Goal: Information Seeking & Learning: Learn about a topic

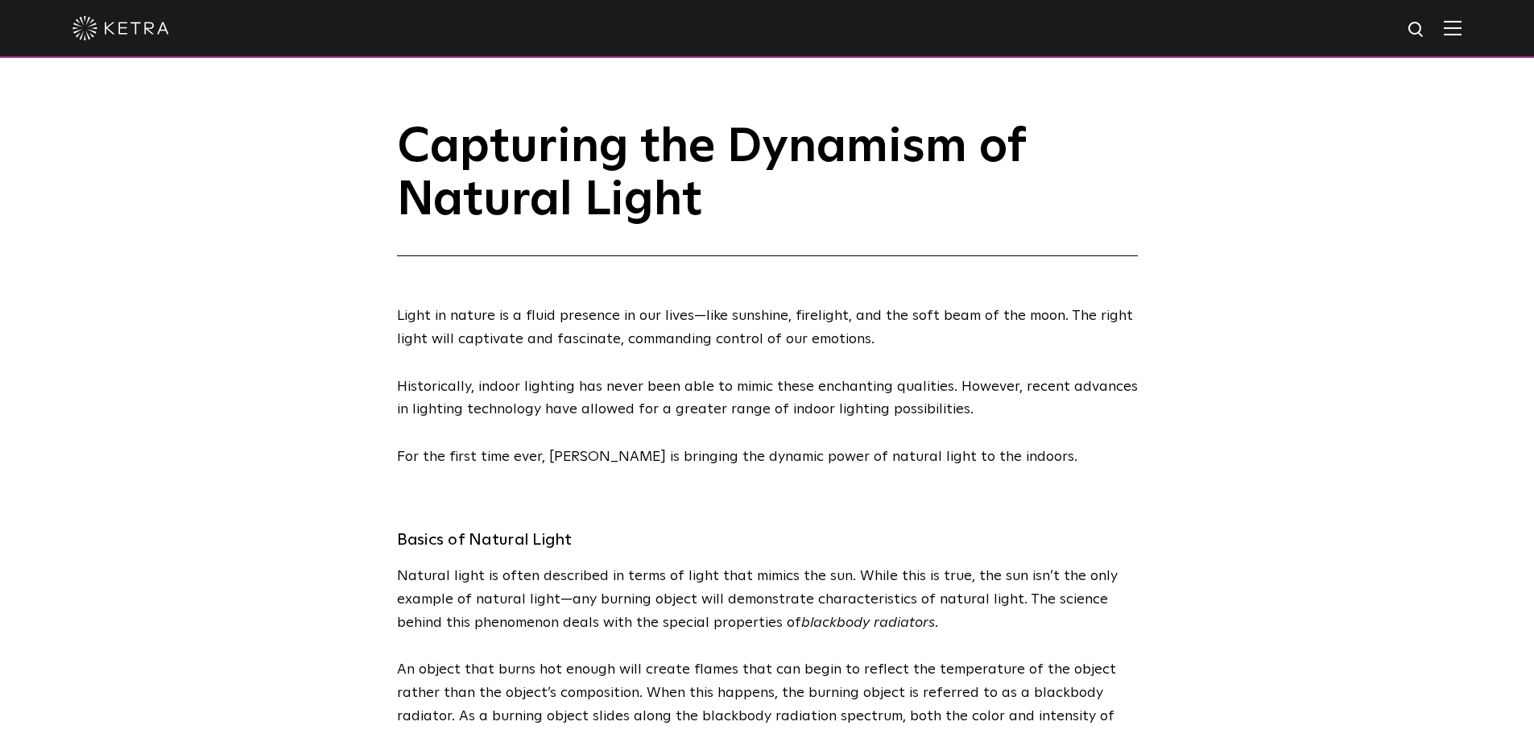
click at [1462, 35] on img at bounding box center [1453, 27] width 18 height 15
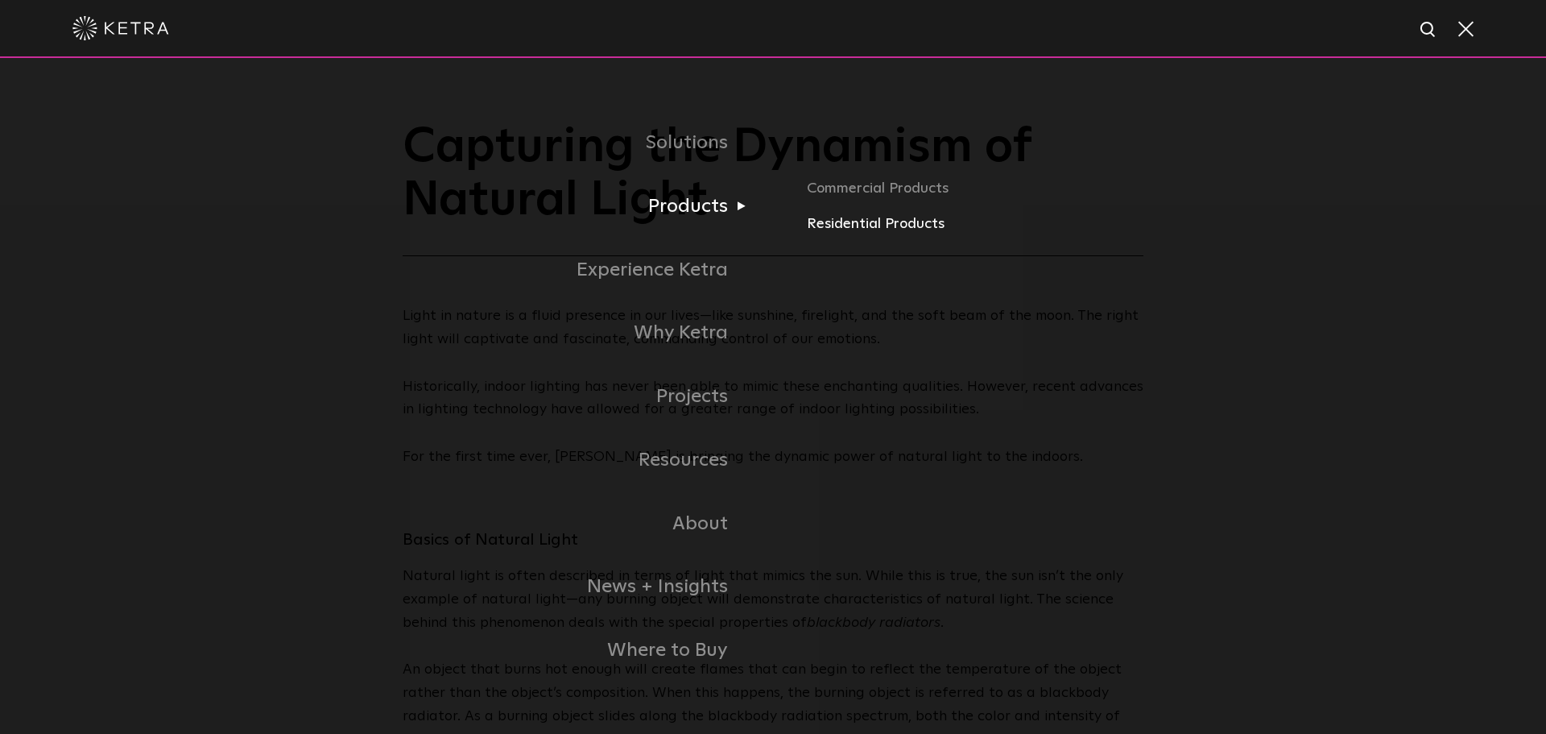
click at [854, 224] on link "Residential Products" at bounding box center [1060, 224] width 506 height 23
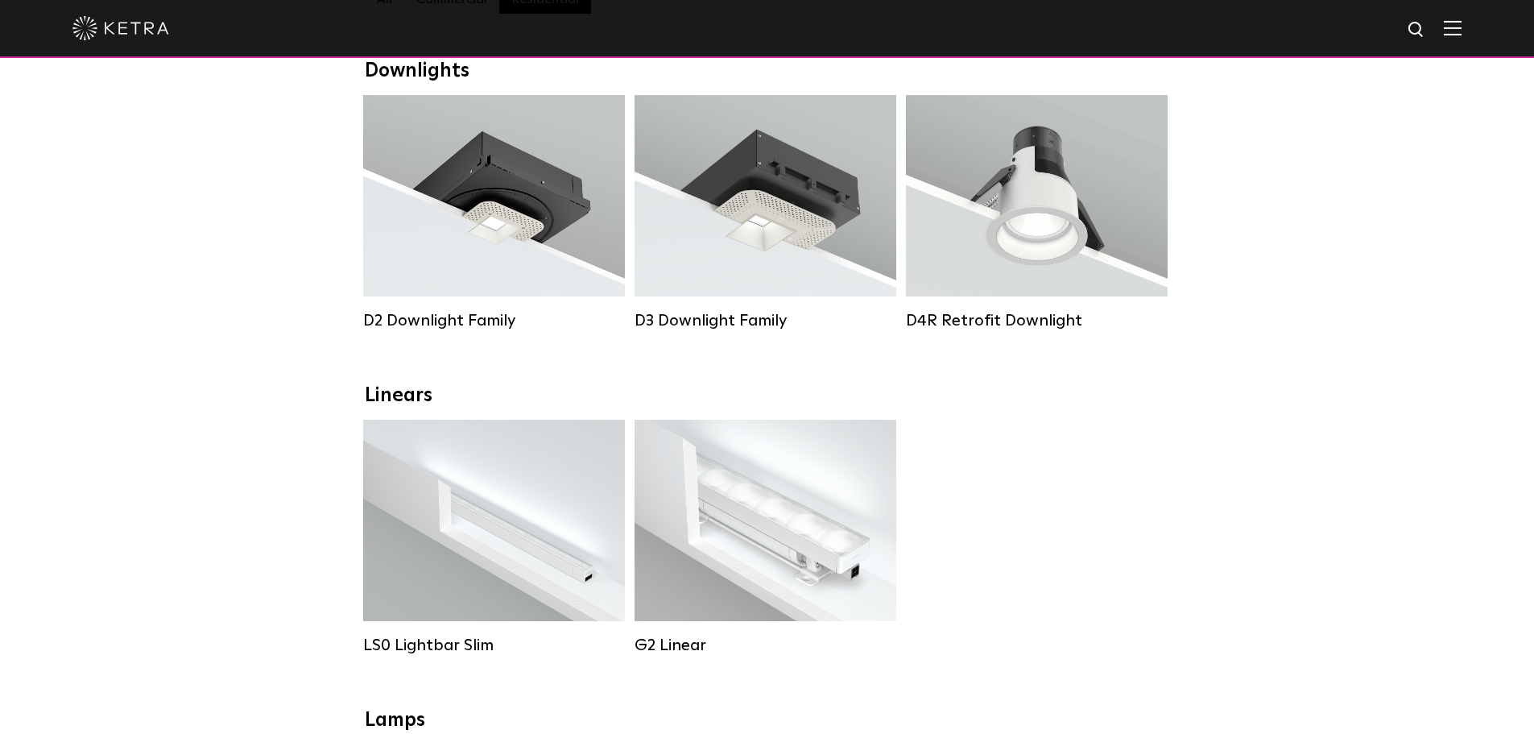
scroll to position [195, 0]
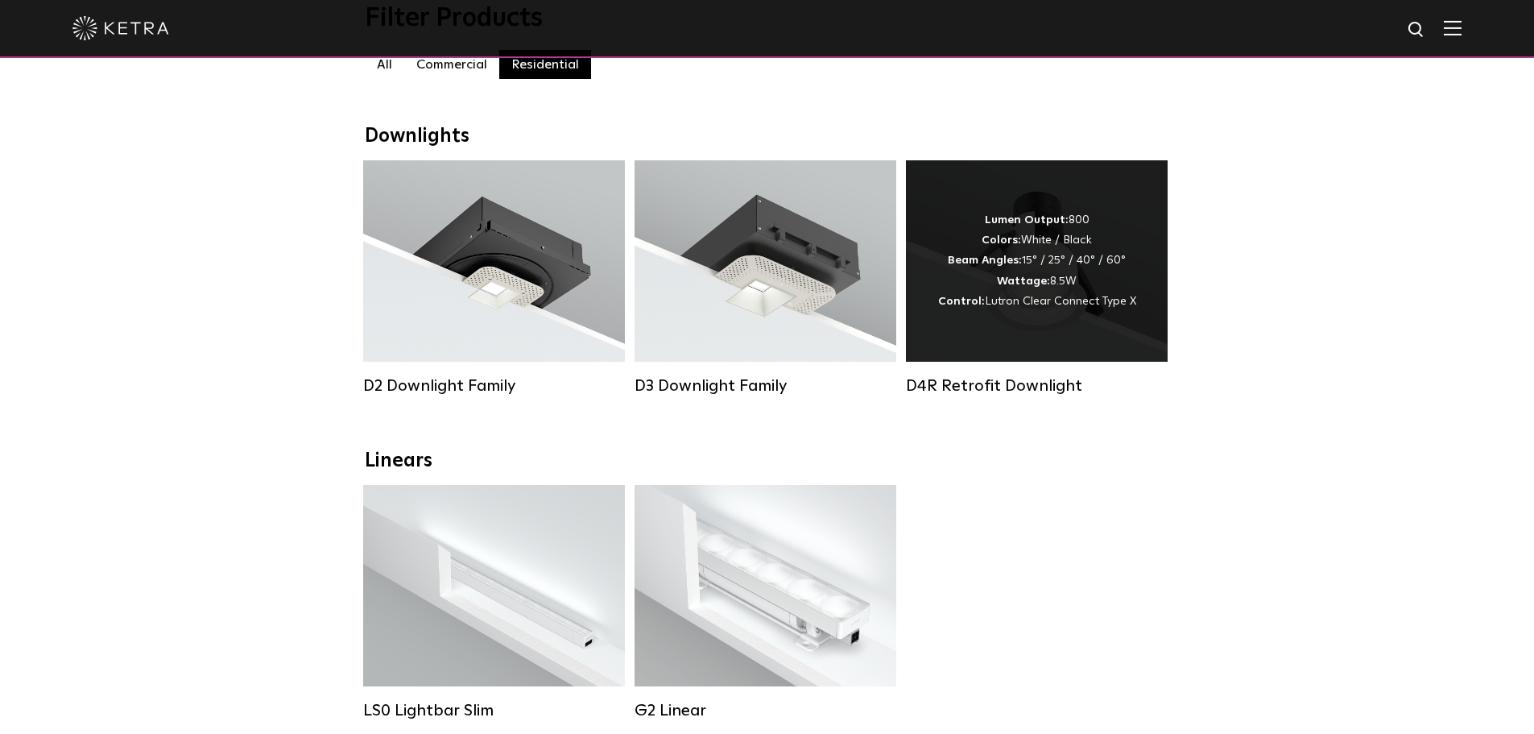
click at [954, 291] on div "Lumen Output: 800 Colors: White / Black Beam Angles: 15° / 25° / 40° / 60° Watt…" at bounding box center [1037, 260] width 198 height 101
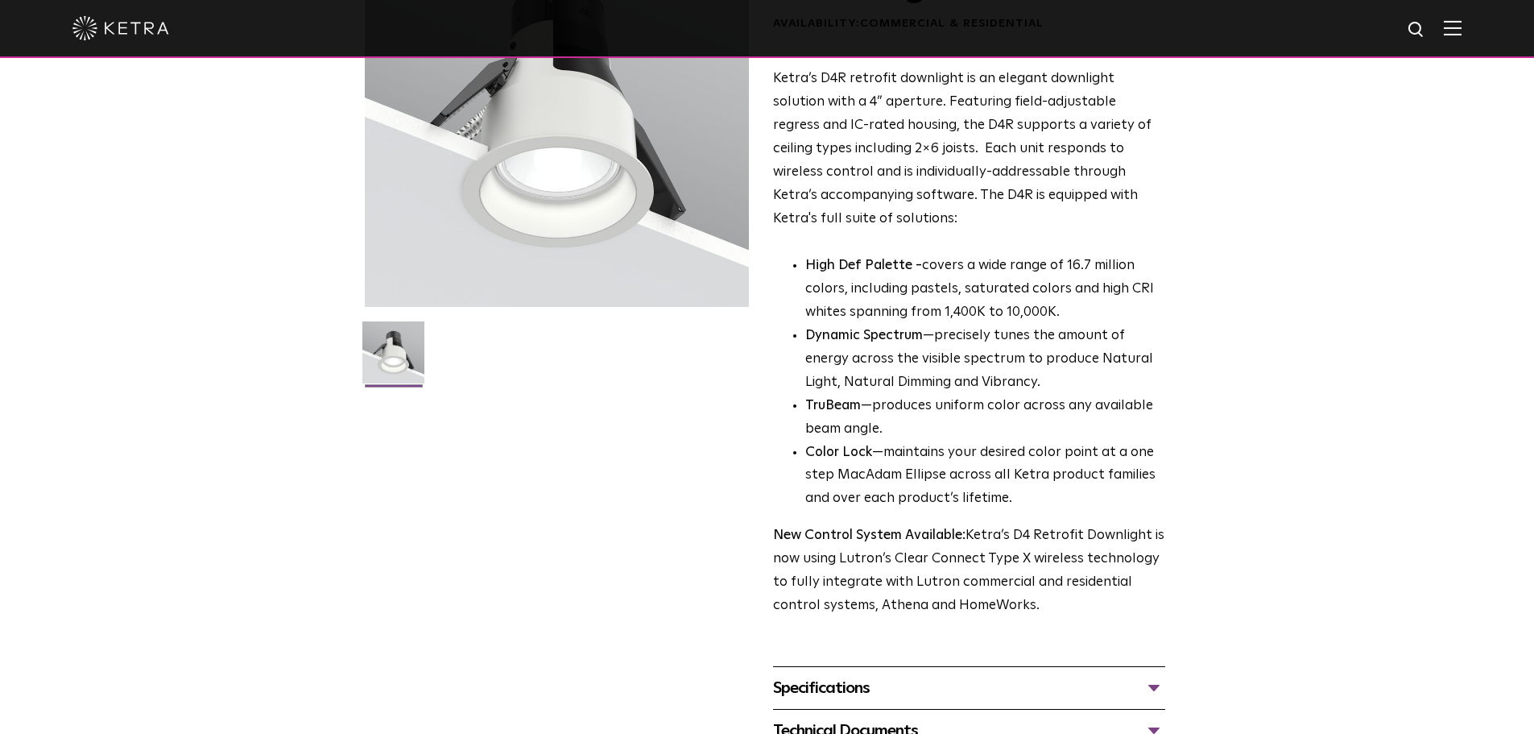
scroll to position [389, 0]
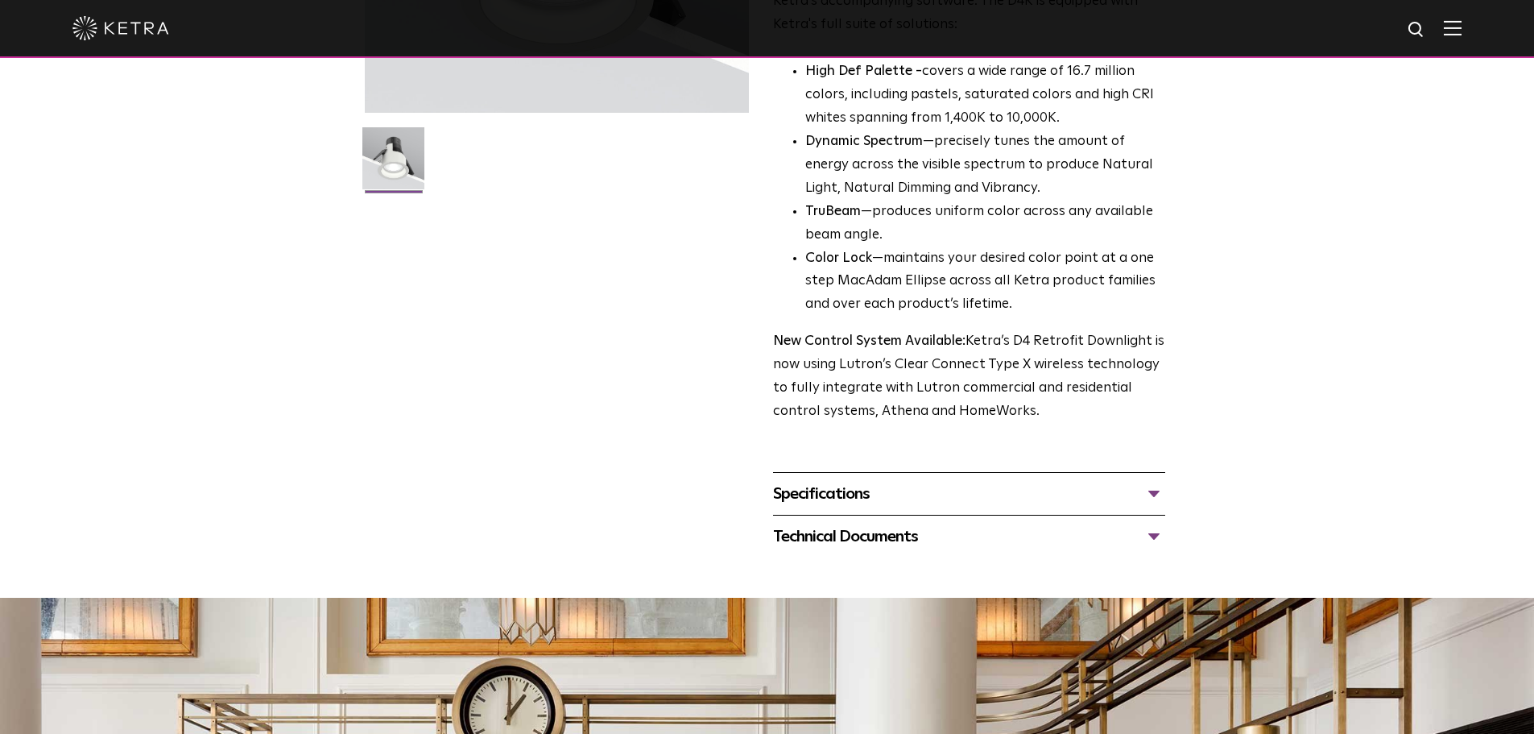
click at [871, 494] on div "Specifications" at bounding box center [969, 494] width 392 height 26
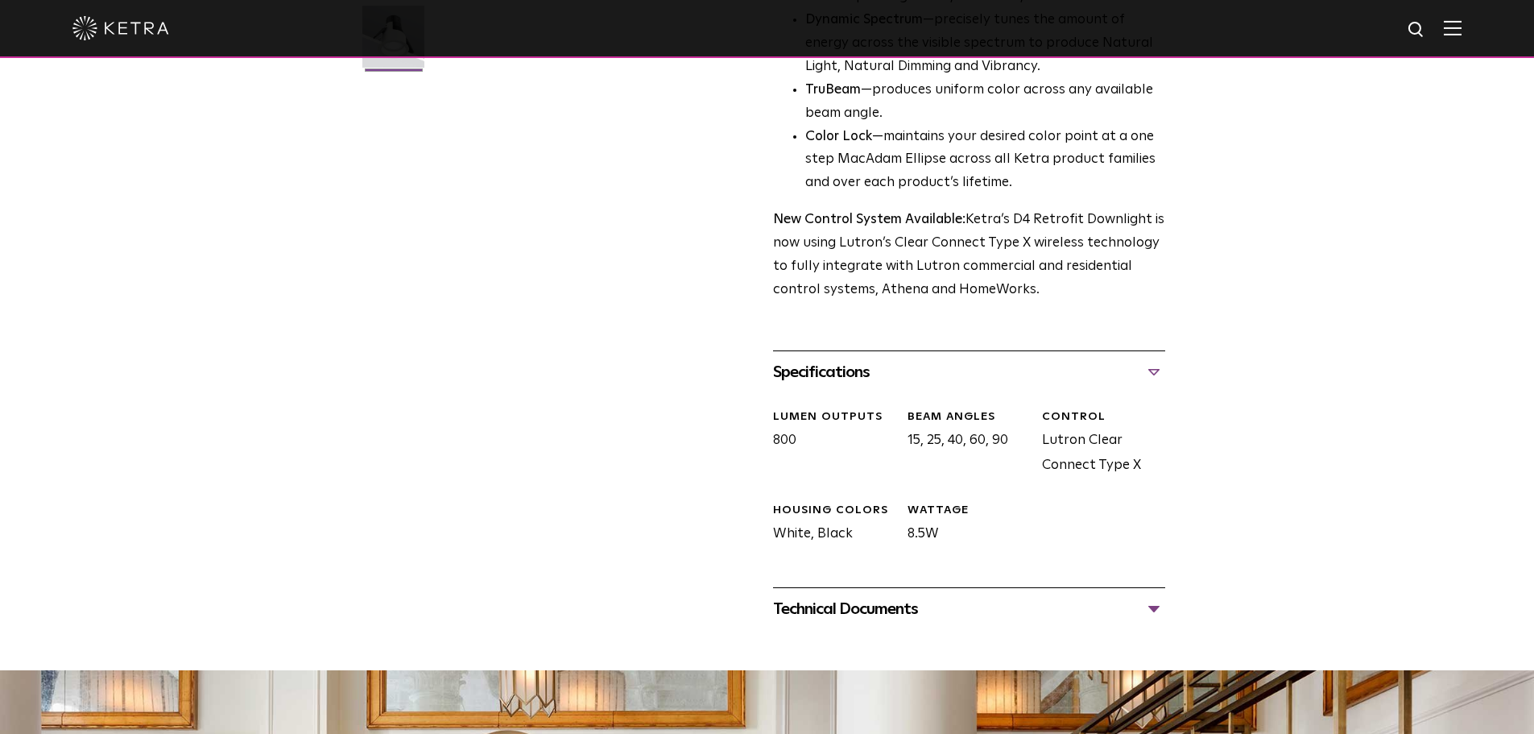
scroll to position [584, 0]
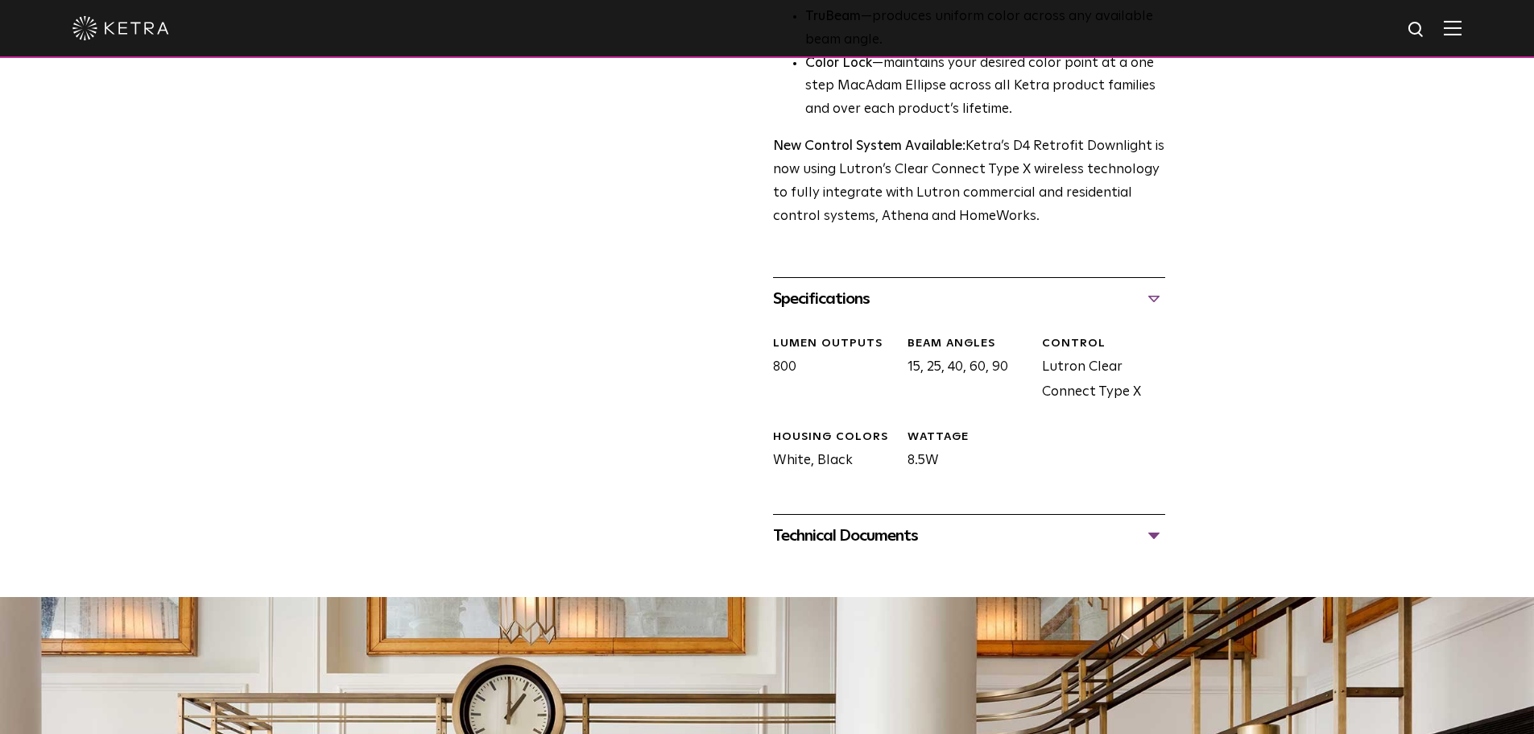
click at [847, 536] on div "Technical Documents" at bounding box center [969, 536] width 392 height 26
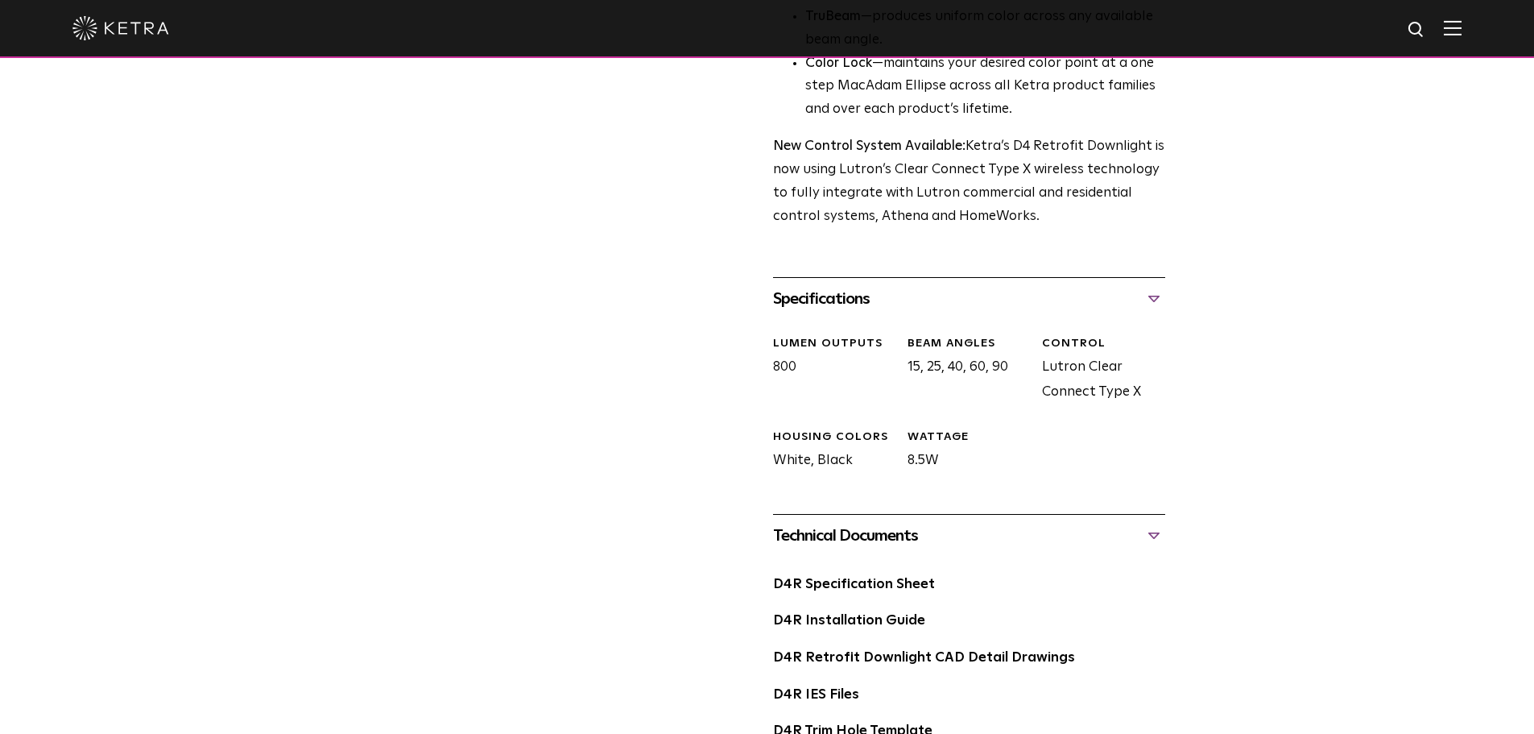
scroll to position [779, 0]
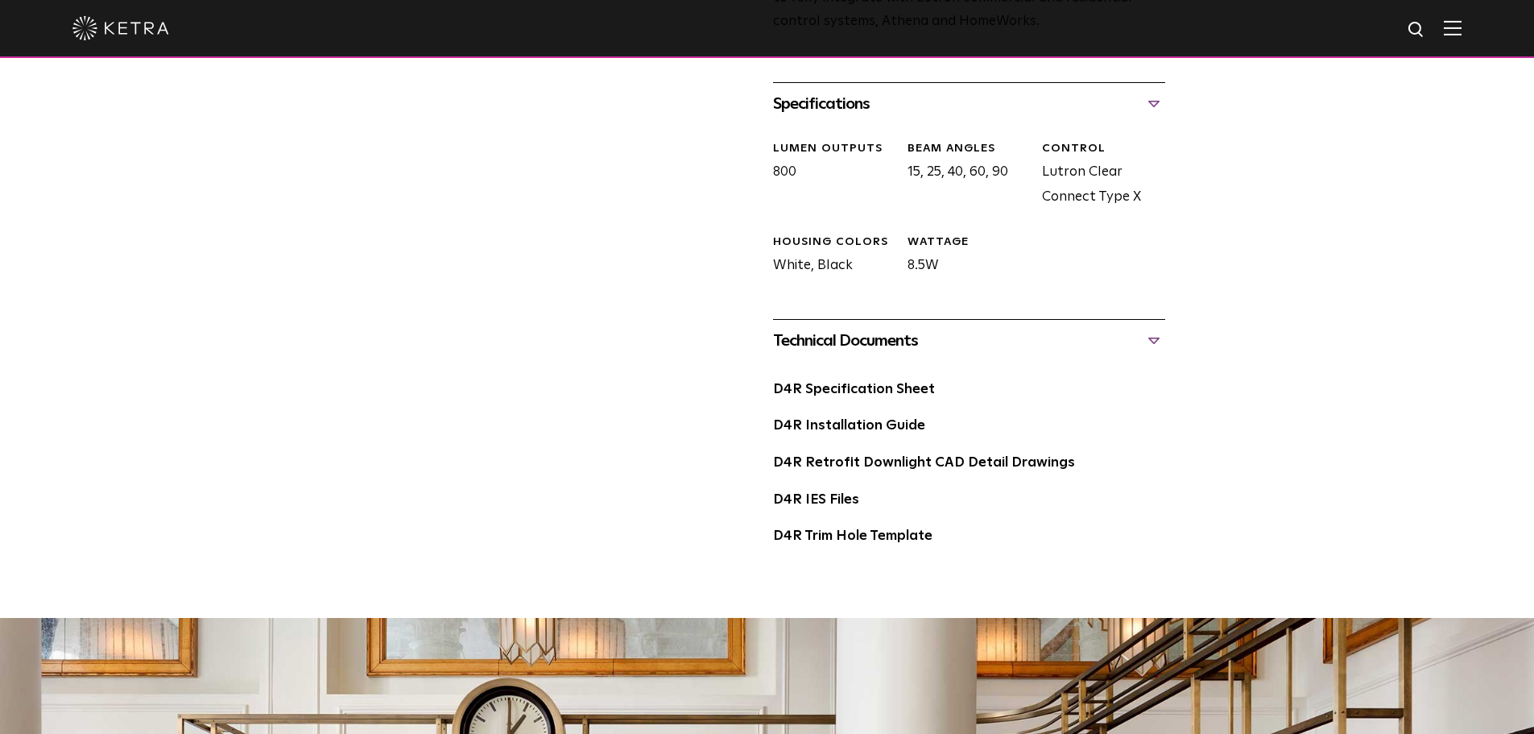
drag, startPoint x: 831, startPoint y: 344, endPoint x: 820, endPoint y: 348, distance: 12.0
click at [831, 344] on div "Technical Documents" at bounding box center [969, 341] width 392 height 26
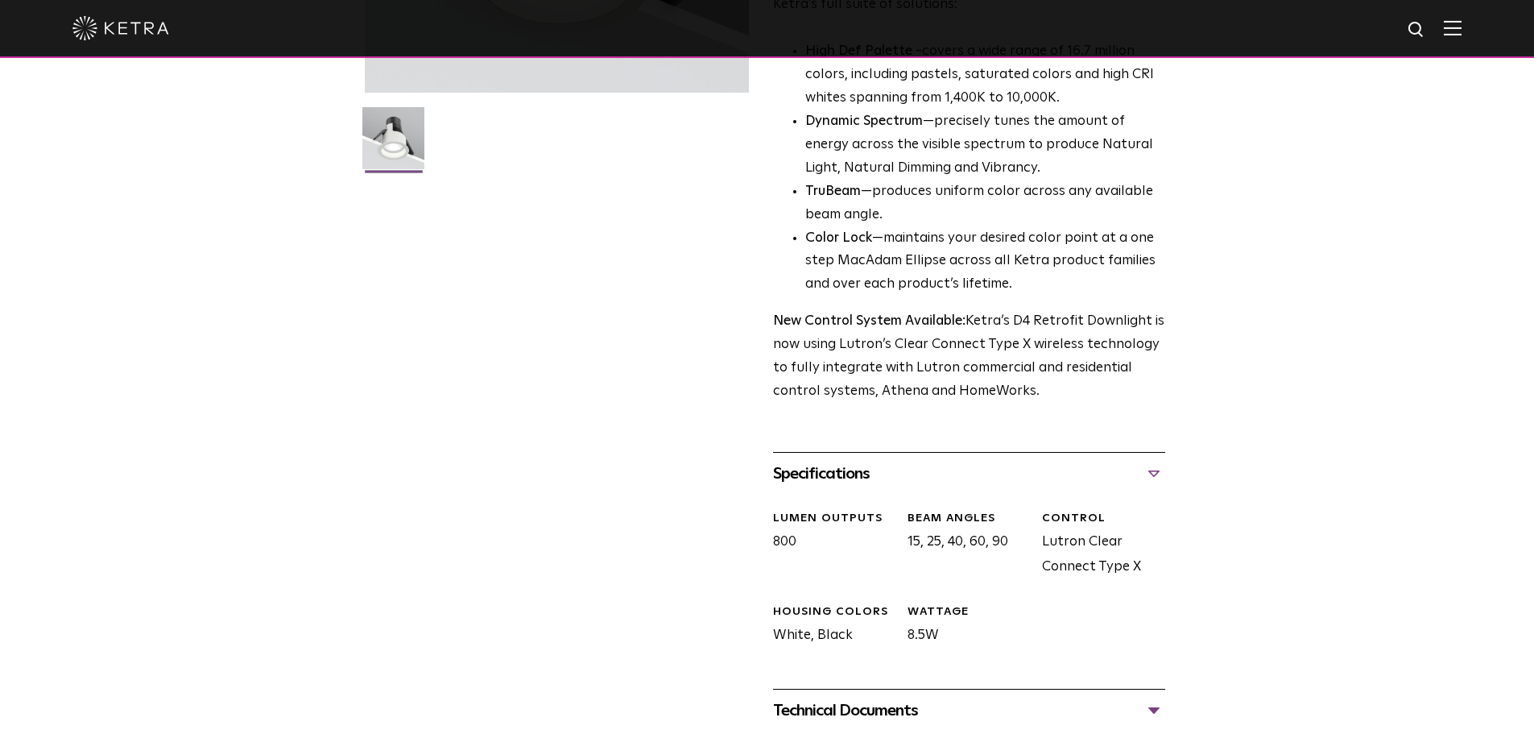
scroll to position [389, 0]
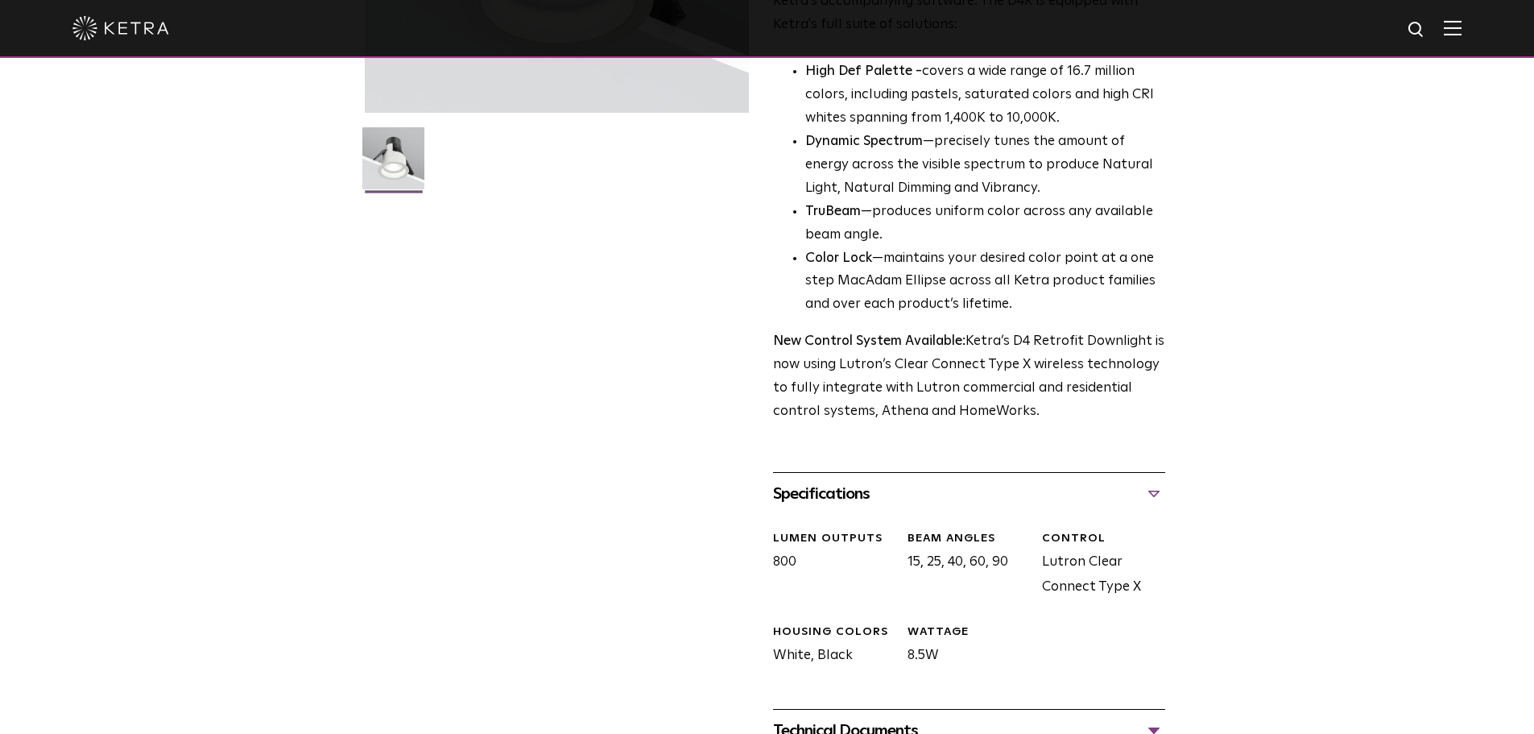
click at [825, 499] on div "Specifications" at bounding box center [969, 494] width 392 height 26
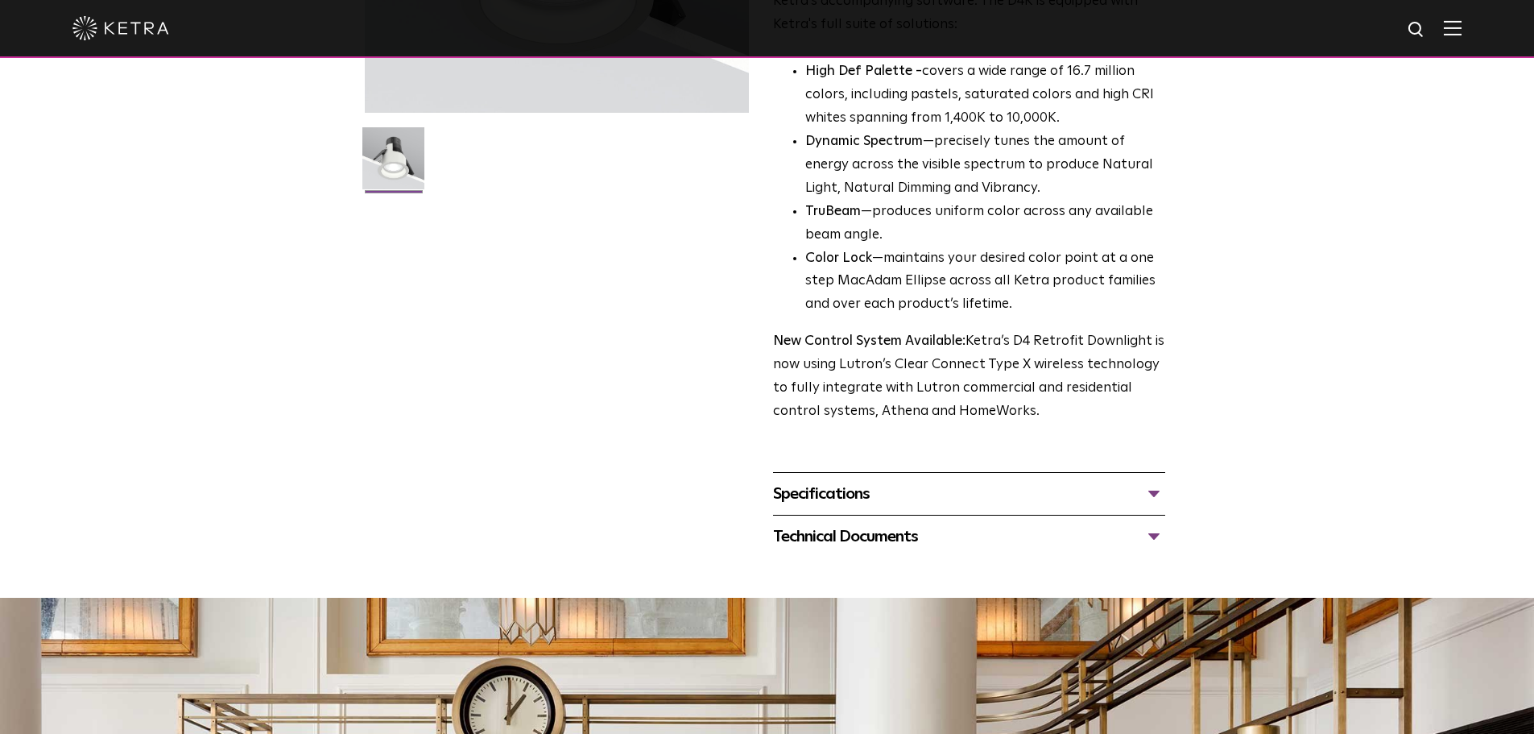
scroll to position [0, 0]
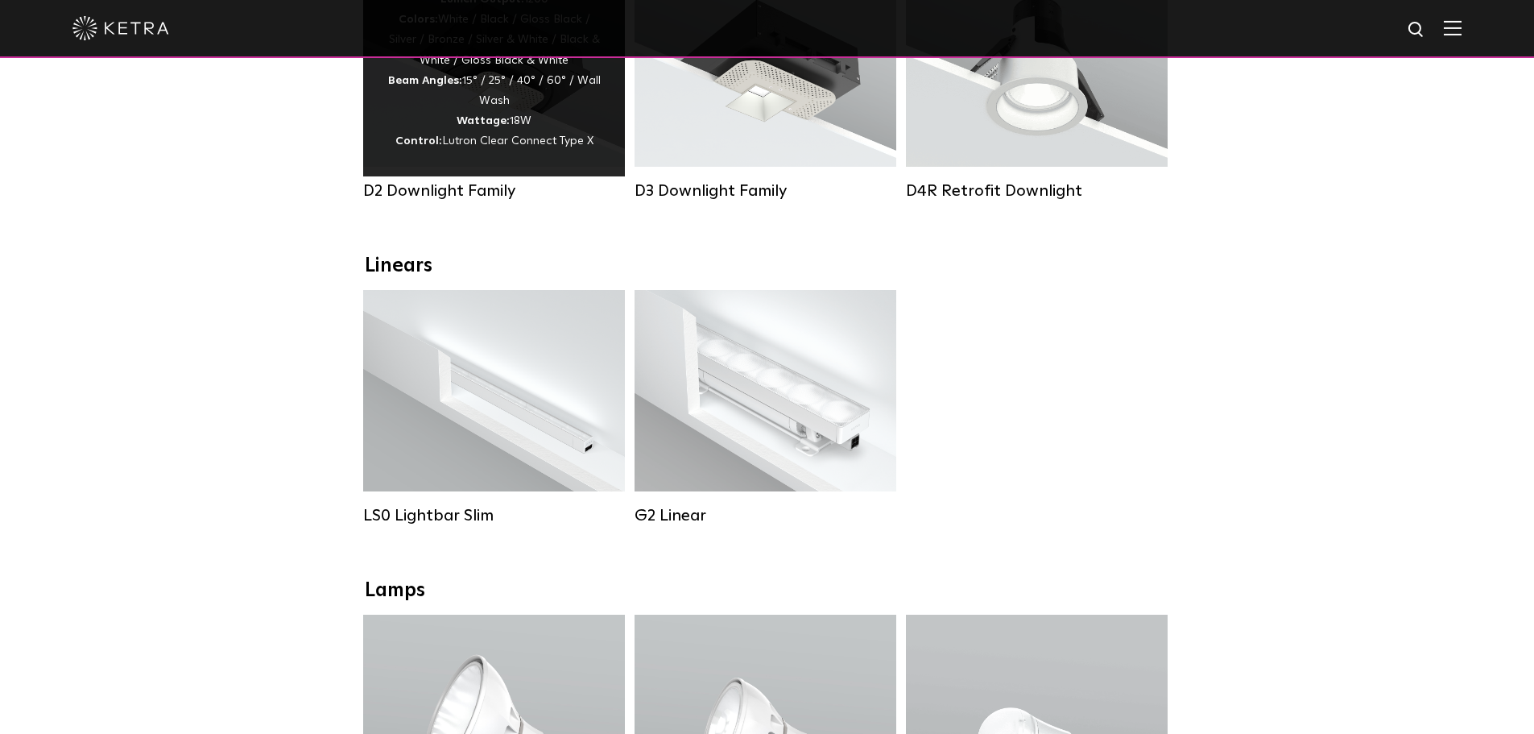
scroll to position [195, 0]
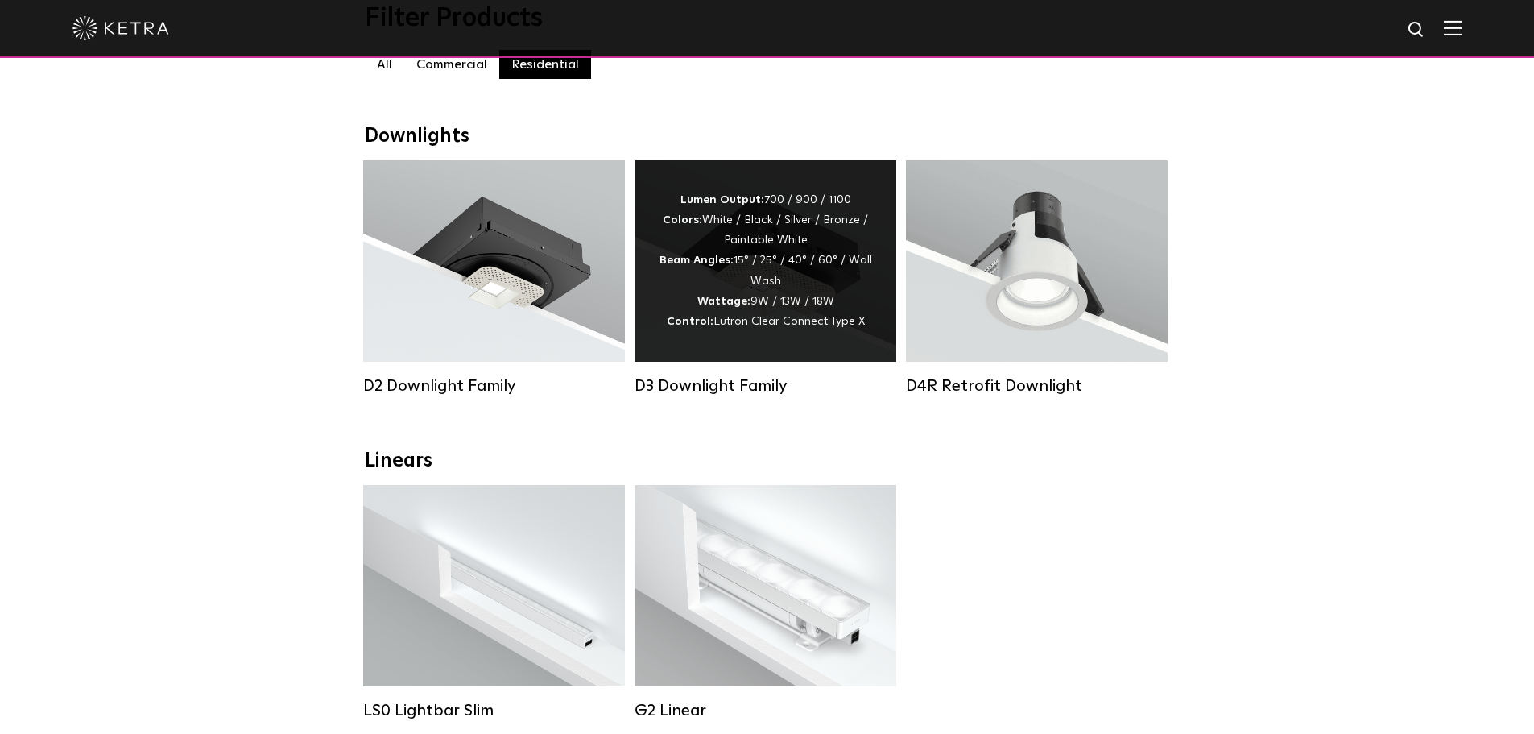
click at [870, 354] on div "Lumen Output: 700 / 900 / 1100 Colors: White / Black / Silver / Bronze / Painta…" at bounding box center [766, 260] width 262 height 201
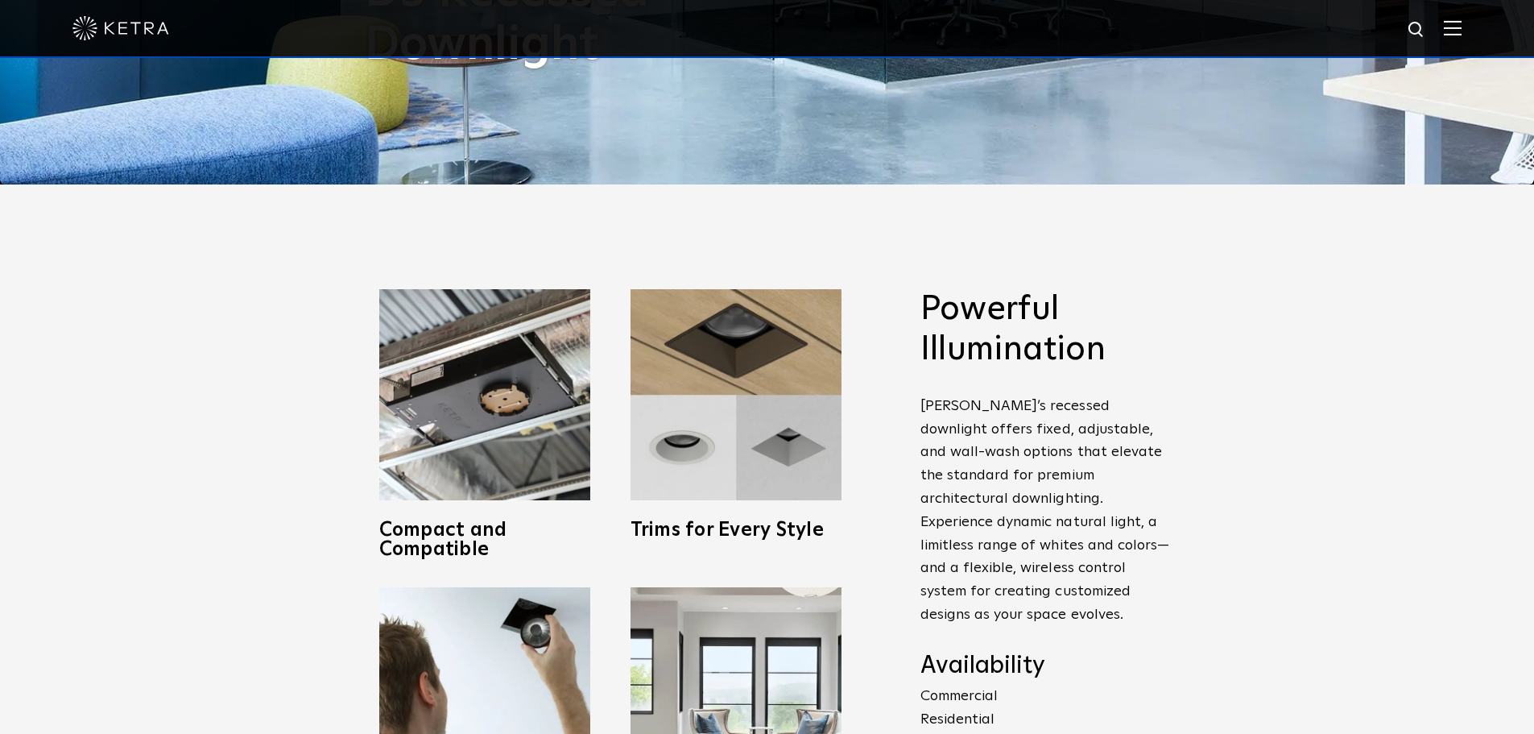
scroll to position [584, 0]
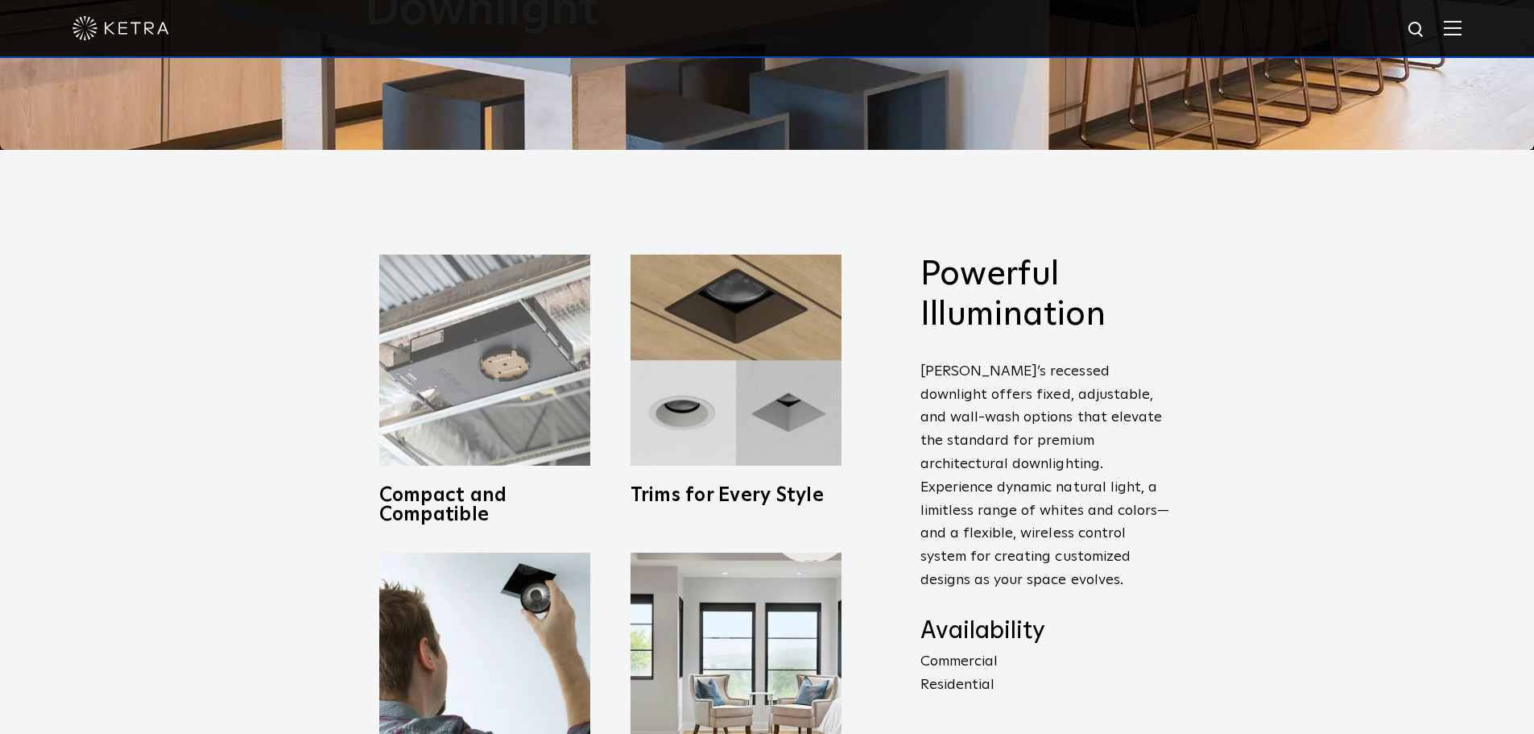
click at [474, 339] on img at bounding box center [484, 359] width 211 height 211
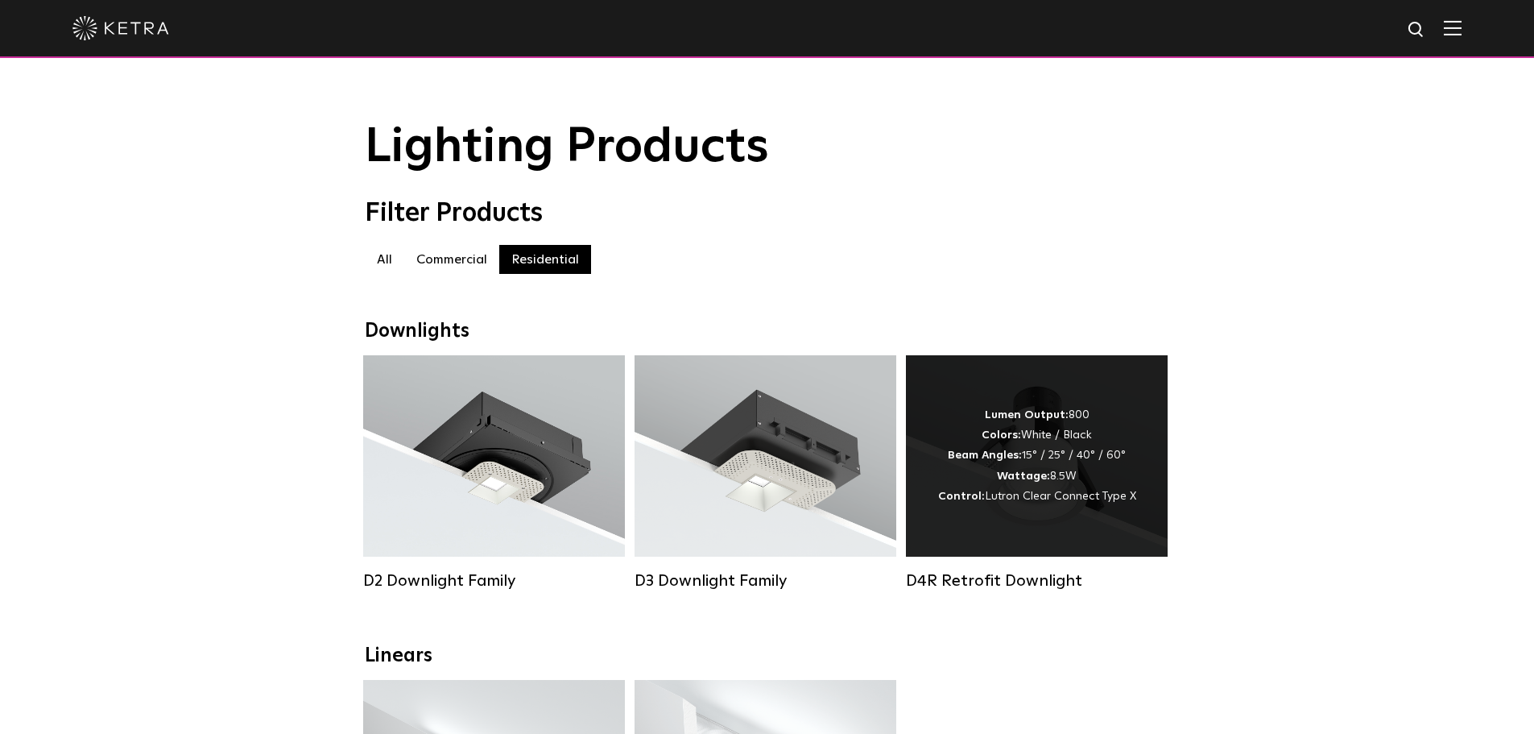
click at [1042, 493] on div "Lumen Output: 800 Colors: White / Black Beam Angles: 15° / 25° / 40° / 60° Watt…" at bounding box center [1037, 455] width 198 height 101
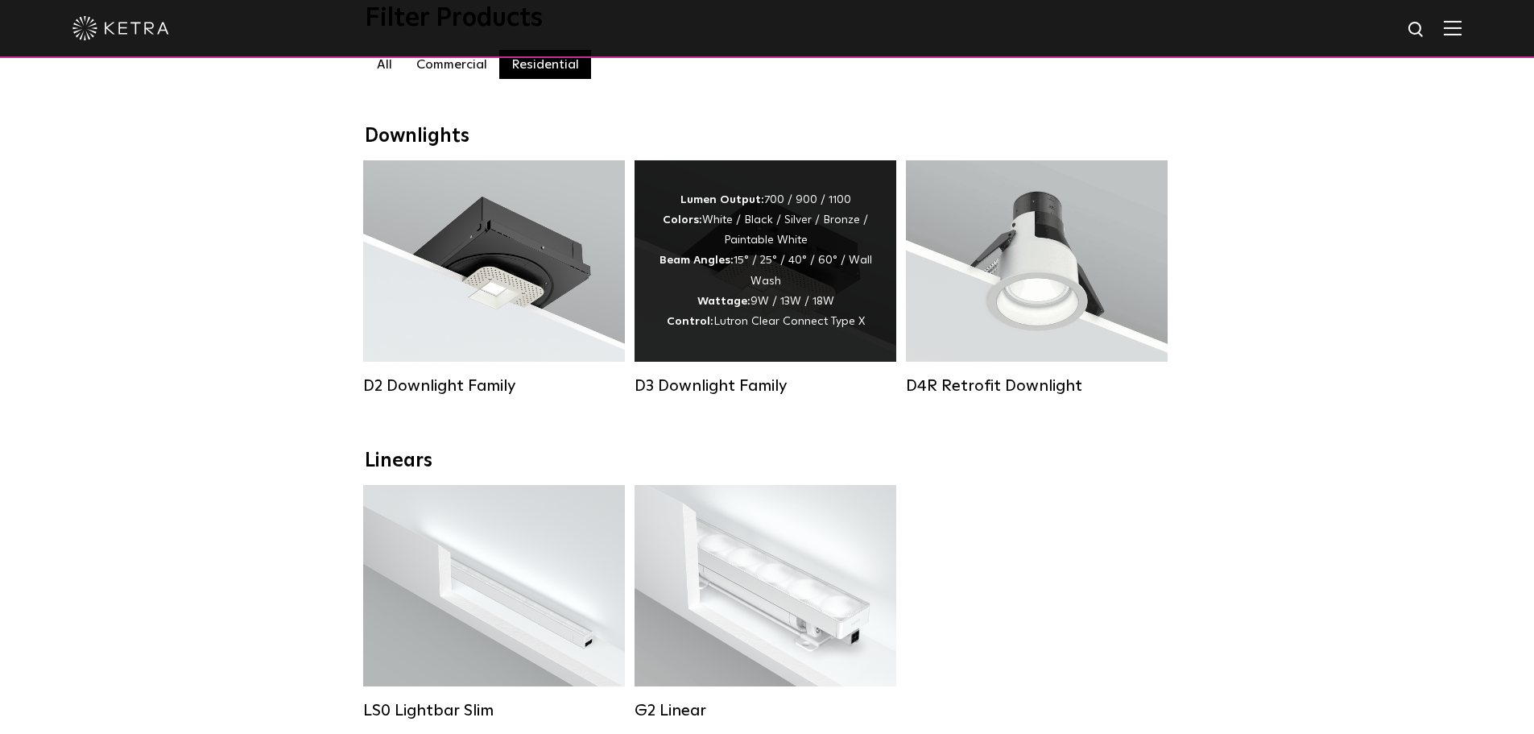
click at [696, 327] on strong "Control:" at bounding box center [690, 321] width 47 height 11
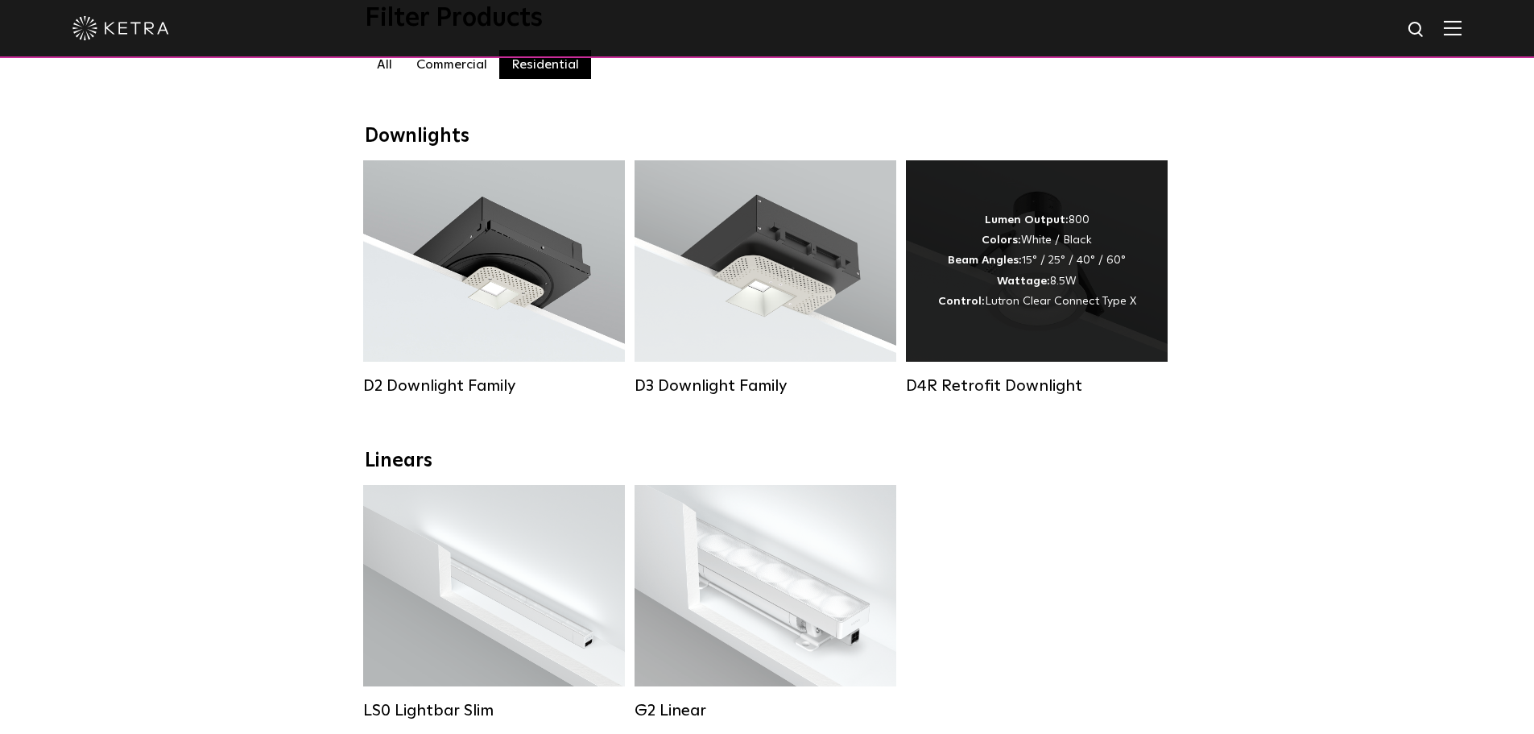
click at [958, 325] on div "Lumen Output: 800 Colors: White / Black Beam Angles: 15° / 25° / 40° / 60° Watt…" at bounding box center [1037, 260] width 262 height 201
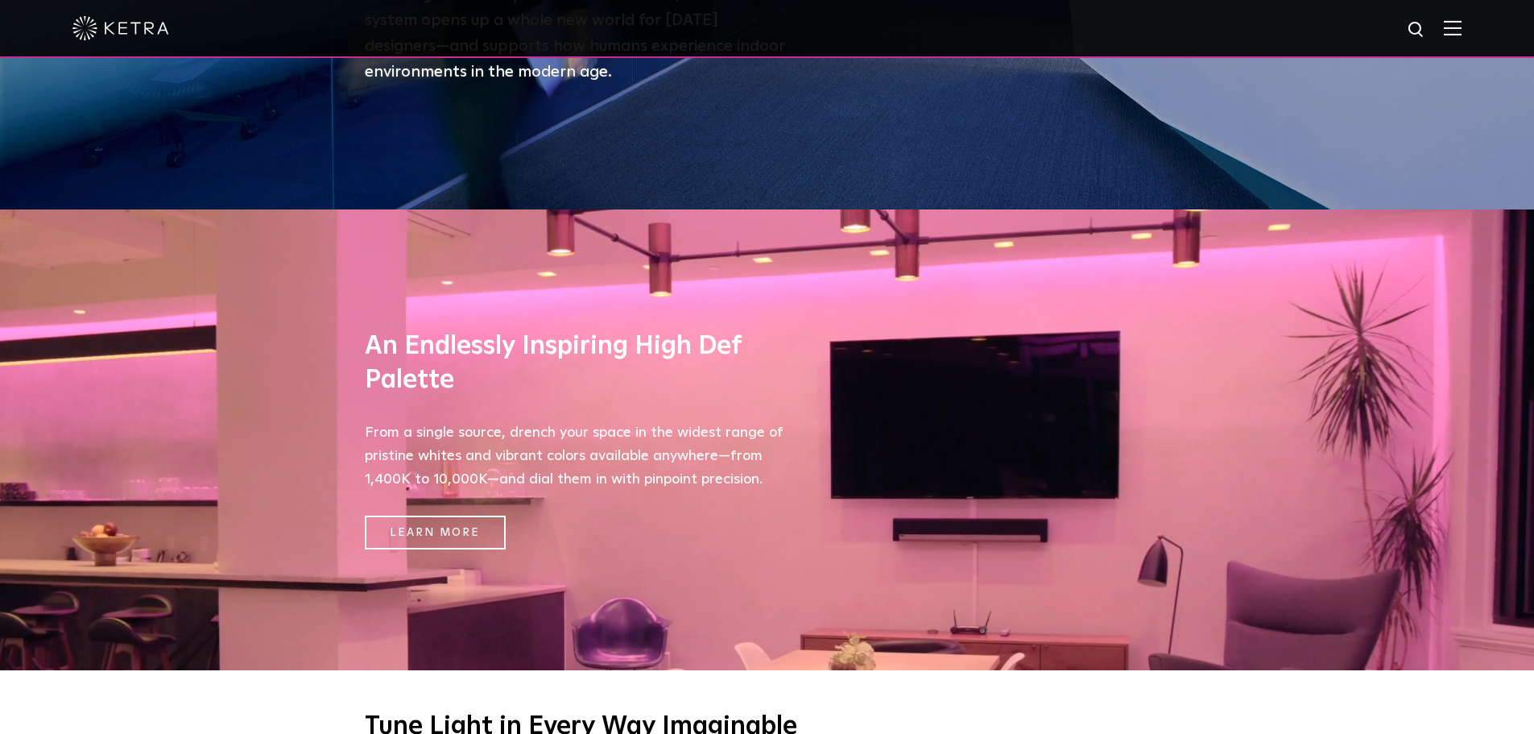
scroll to position [584, 0]
